Goal: Transaction & Acquisition: Purchase product/service

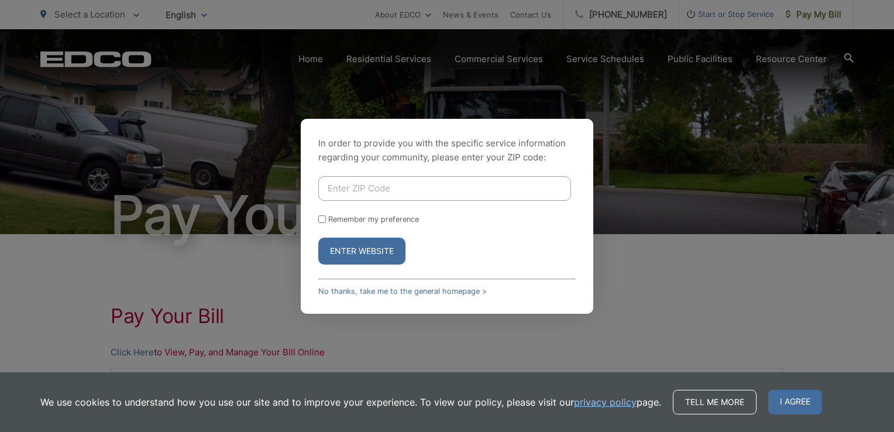
click at [371, 185] on input "Enter ZIP Code" at bounding box center [444, 188] width 253 height 25
type input "92024"
click at [318, 238] on button "Enter Website" at bounding box center [361, 251] width 87 height 27
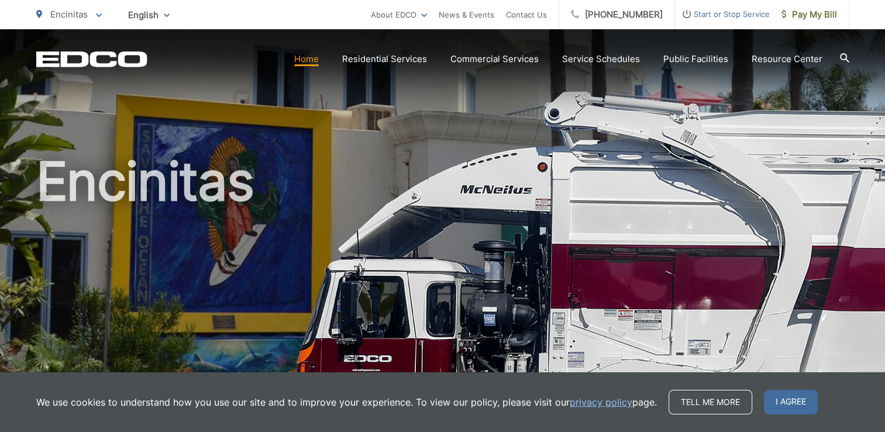
drag, startPoint x: 774, startPoint y: 400, endPoint x: 765, endPoint y: 391, distance: 12.4
click at [774, 398] on span "I agree" at bounding box center [791, 402] width 54 height 25
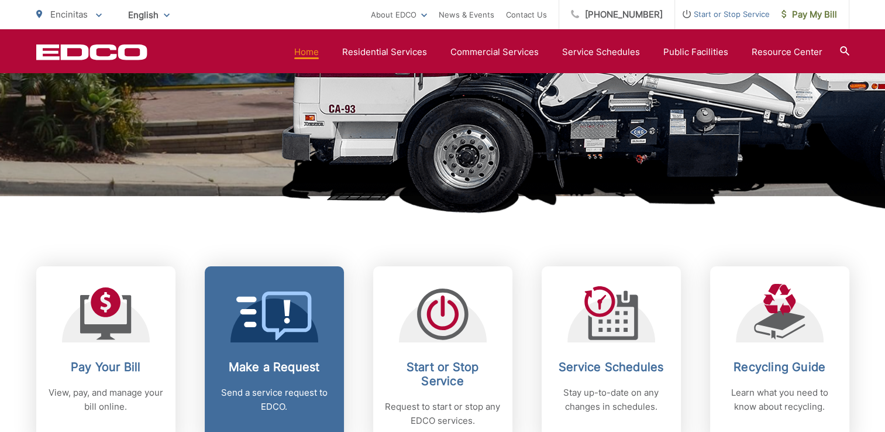
scroll to position [410, 0]
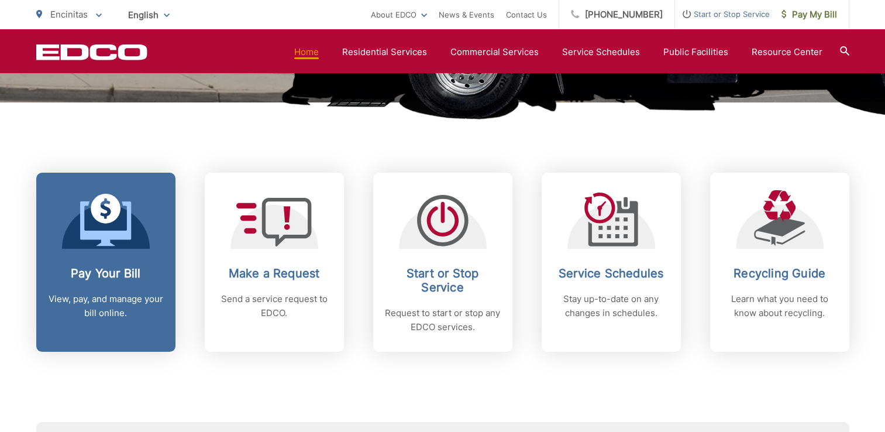
click at [141, 261] on link "Pay Your Bill View, pay, and manage your bill online." at bounding box center [105, 262] width 139 height 179
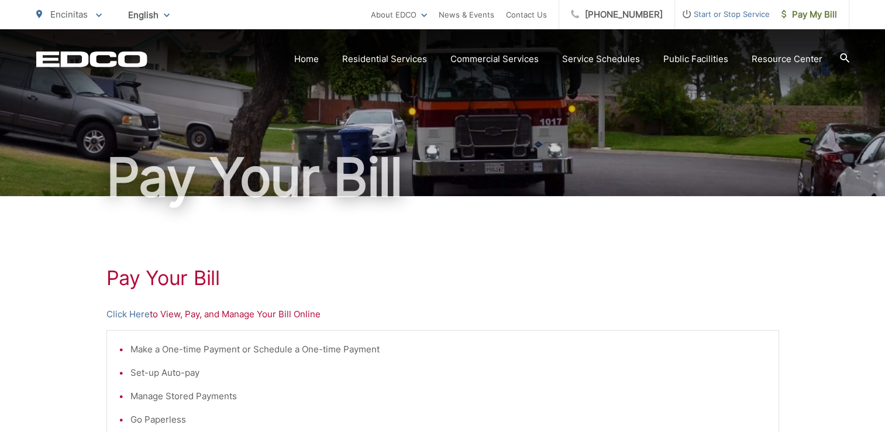
scroll to position [59, 0]
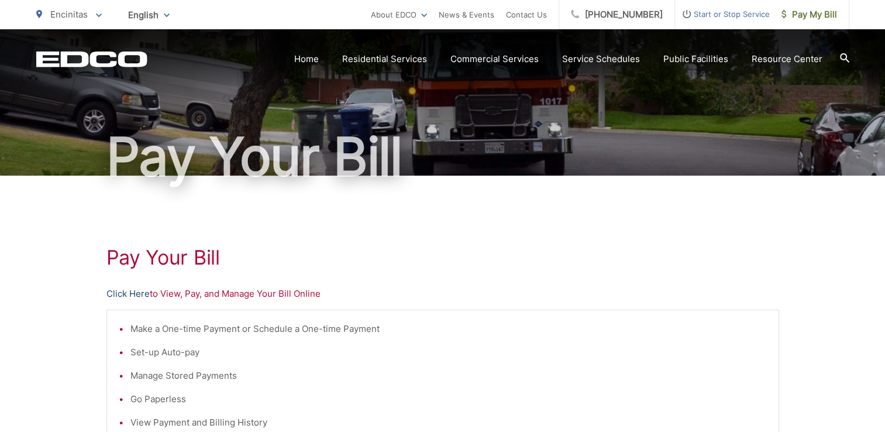
click at [131, 293] on link "Click Here" at bounding box center [127, 294] width 43 height 14
